Goal: Go to known website: Access a specific website the user already knows

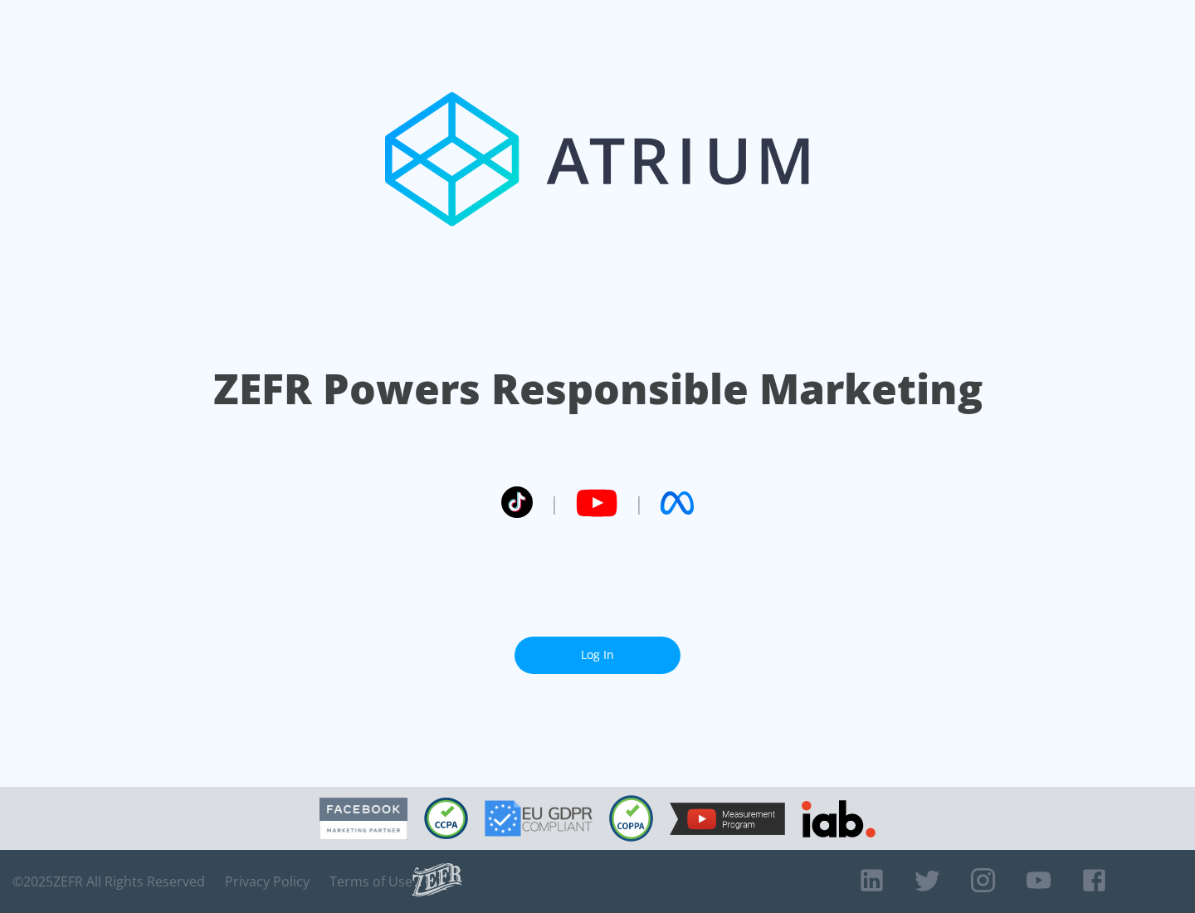
click at [598, 655] on link "Log In" at bounding box center [598, 655] width 166 height 37
